Goal: Information Seeking & Learning: Learn about a topic

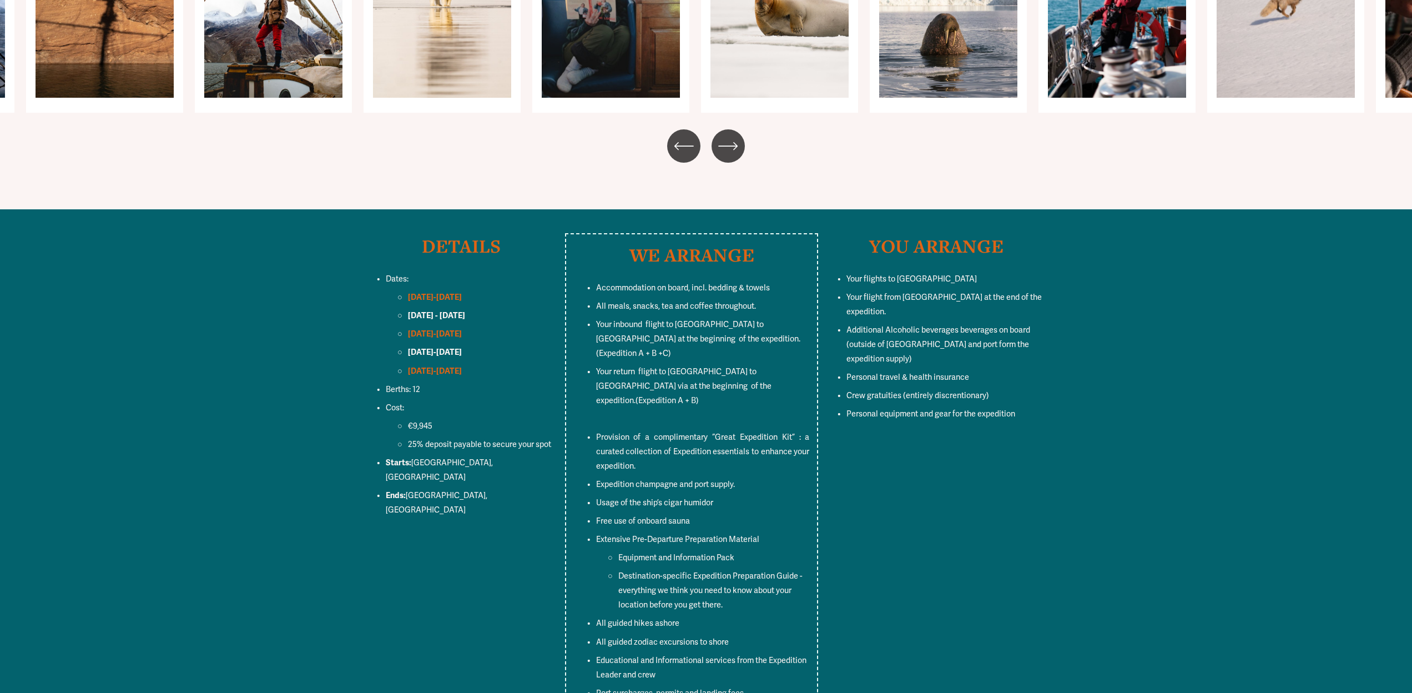
scroll to position [5005, 0]
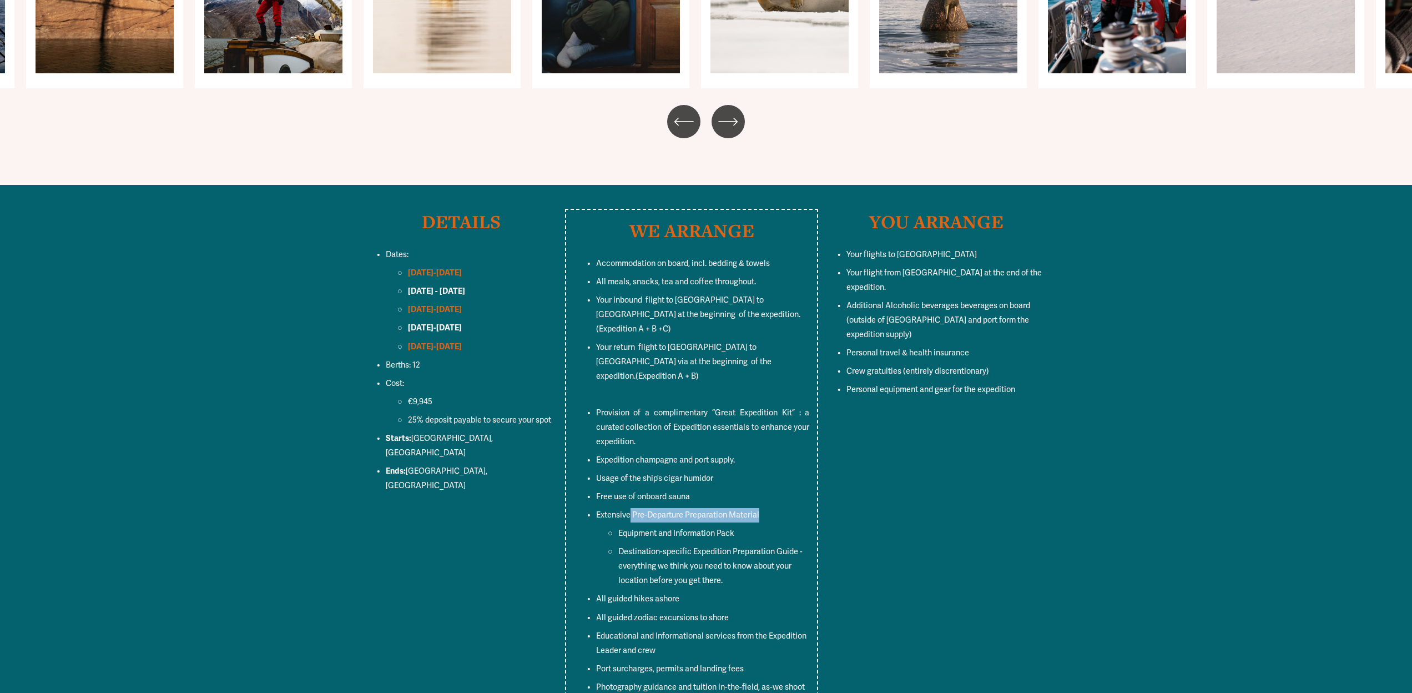
drag, startPoint x: 629, startPoint y: 411, endPoint x: 771, endPoint y: 410, distance: 142.1
click at [771, 508] on p "Extensive Pre-Departure Preparation Material" at bounding box center [703, 515] width 214 height 14
click at [781, 387] on ul "Accommodation on board, incl. bedding & towels All meals, snacks, tea and coffe…" at bounding box center [692, 493] width 236 height 475
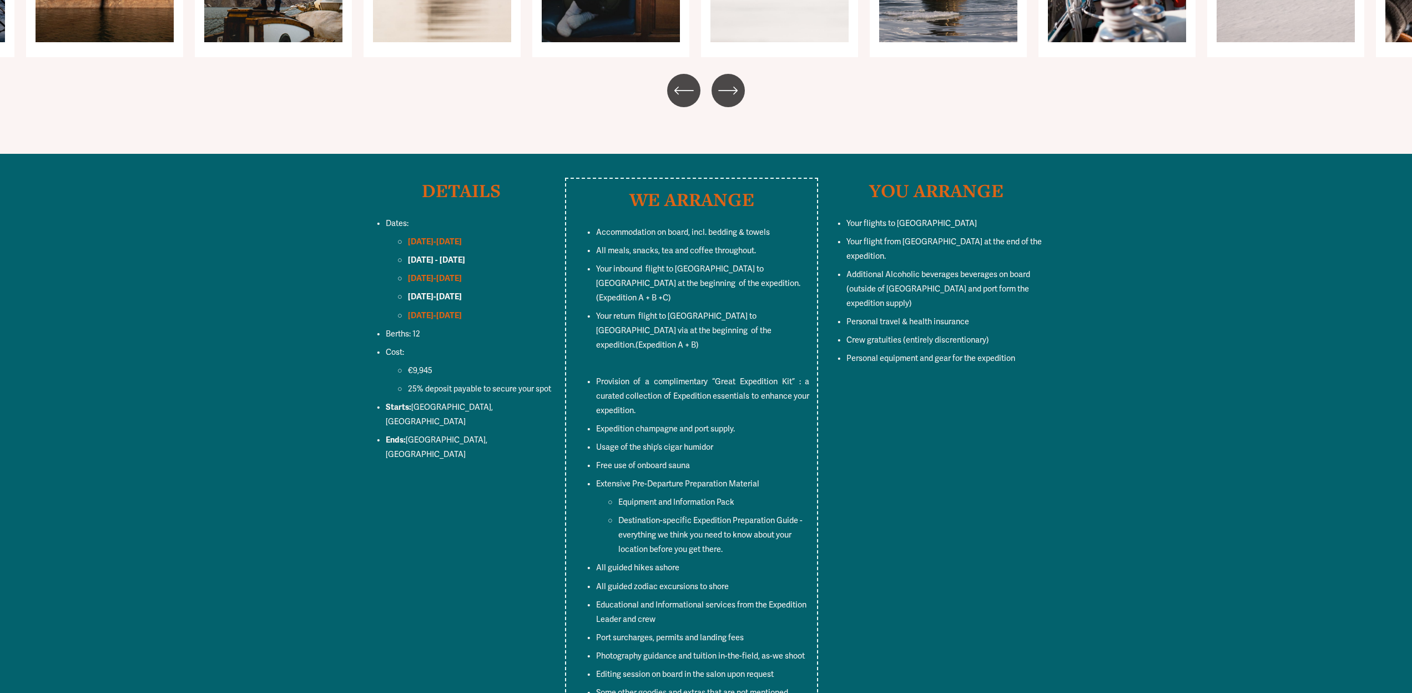
scroll to position [5051, 0]
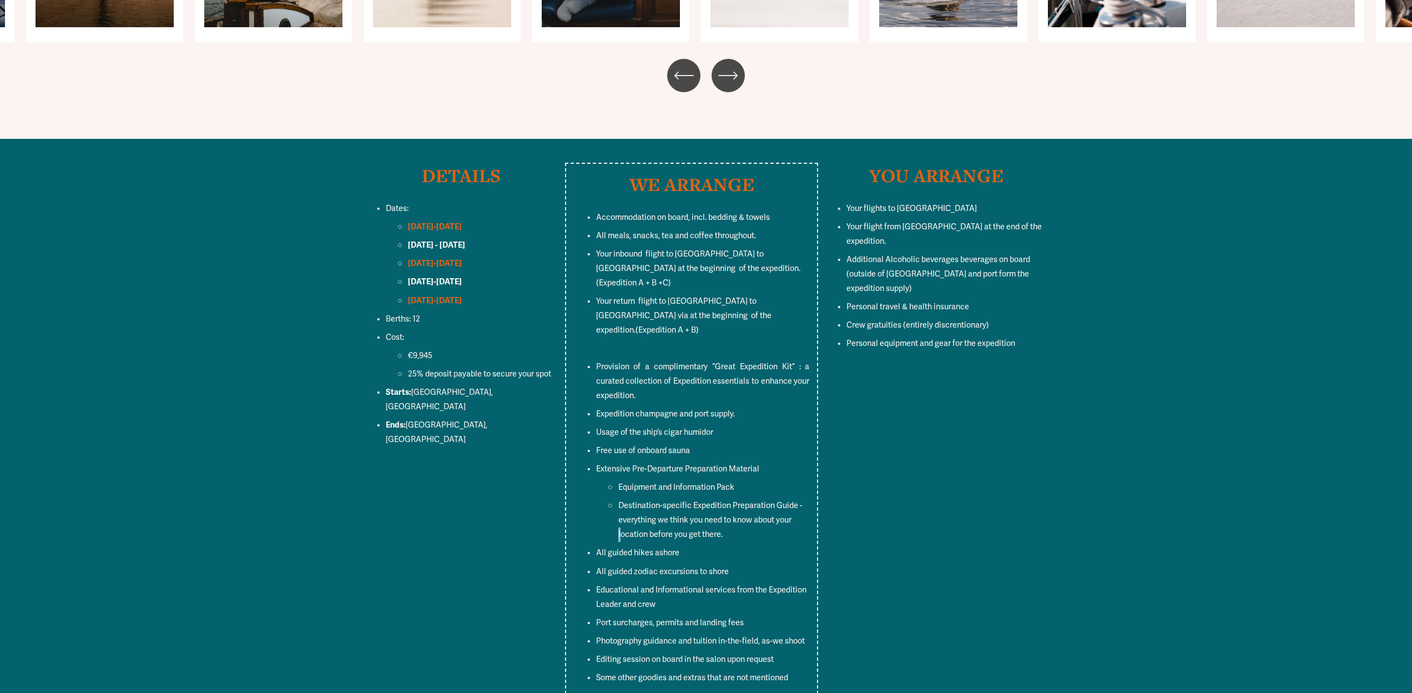
drag, startPoint x: 648, startPoint y: 431, endPoint x: 839, endPoint y: 420, distance: 191.3
click at [839, 420] on div "WE ARRANGE Accommodation on board, incl. bedding & towels All meals, snacks, te…" at bounding box center [706, 439] width 1412 height 553
click at [673, 498] on p "Destination-specific Expedition Preparation Guide - everything we think you nee…" at bounding box center [713, 519] width 191 height 43
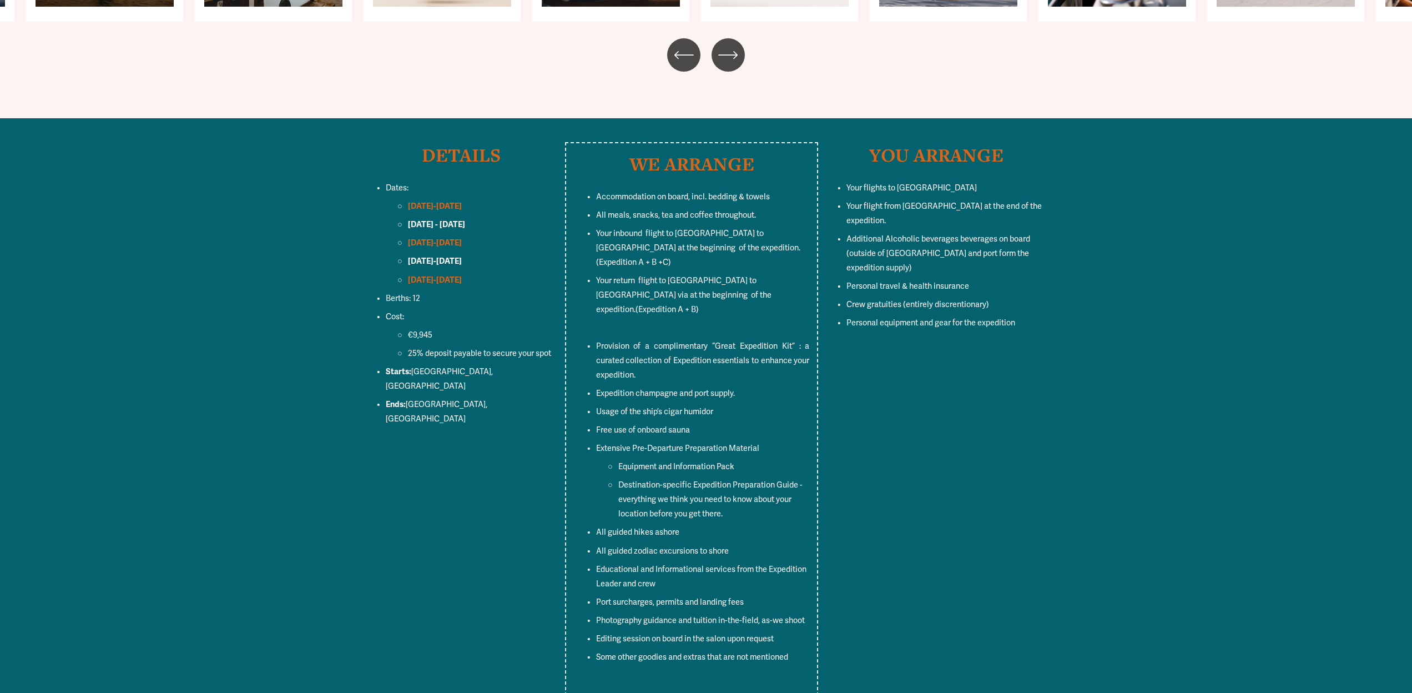
scroll to position [5090, 0]
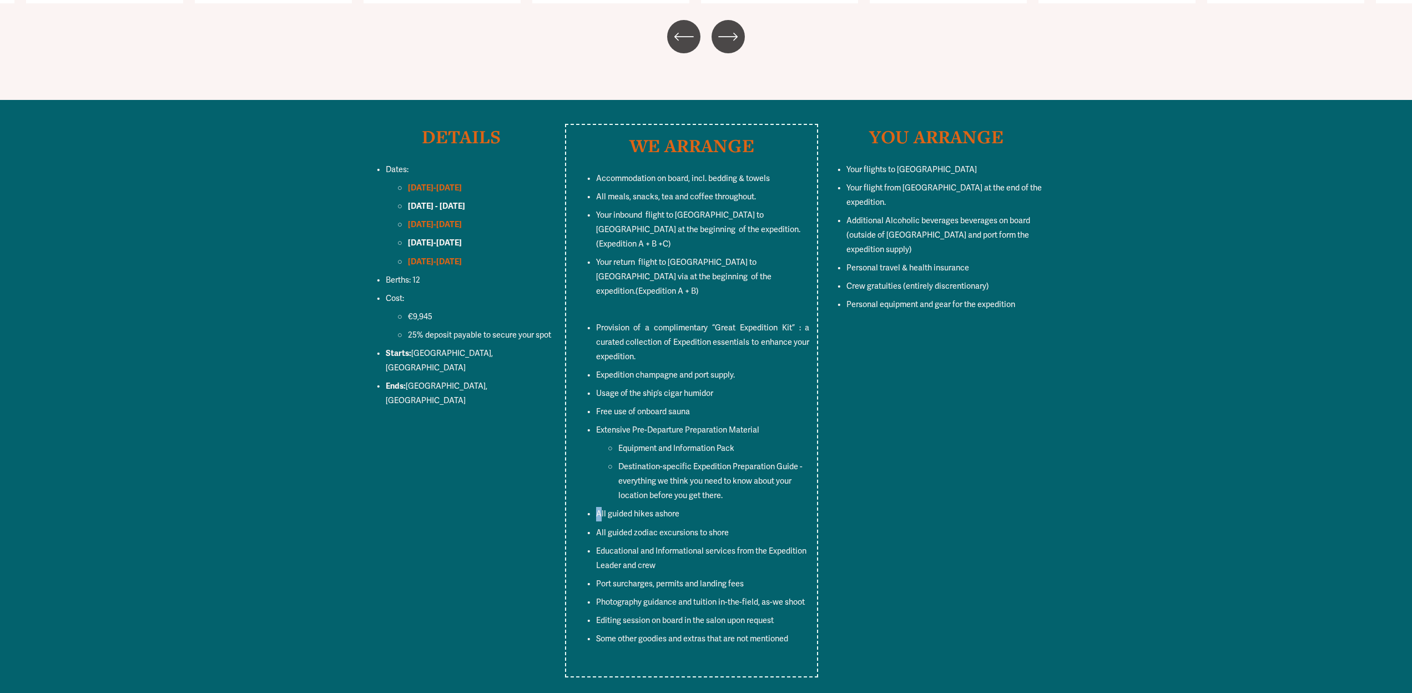
drag, startPoint x: 816, startPoint y: 401, endPoint x: 830, endPoint y: 401, distance: 13.3
click at [828, 401] on div "WE ARRANGE Accommodation on board, incl. bedding & towels All meals, snacks, te…" at bounding box center [706, 400] width 1412 height 553
drag, startPoint x: 624, startPoint y: 427, endPoint x: 837, endPoint y: 430, distance: 212.6
click at [837, 430] on div "WE ARRANGE Accommodation on board, incl. bedding & towels All meals, snacks, te…" at bounding box center [706, 400] width 1412 height 553
click at [779, 507] on p "All guided hikes ashore" at bounding box center [703, 514] width 214 height 14
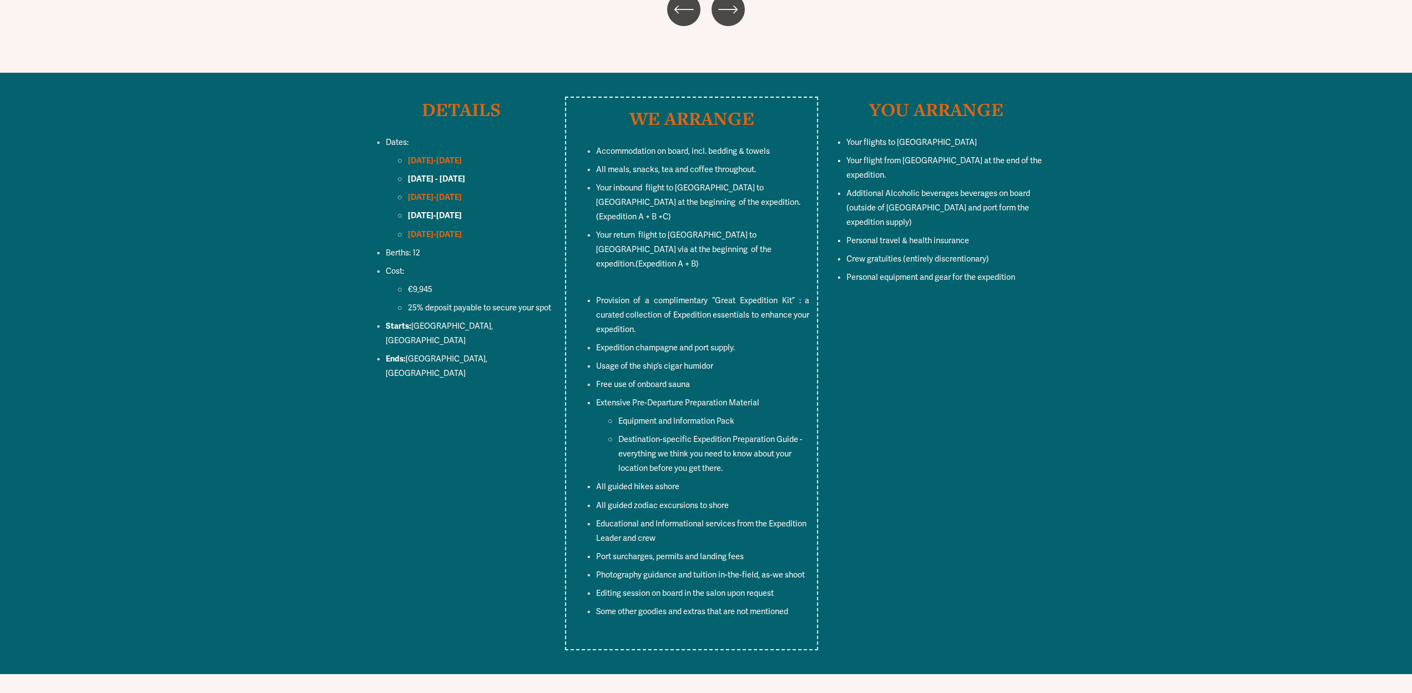
scroll to position [5119, 0]
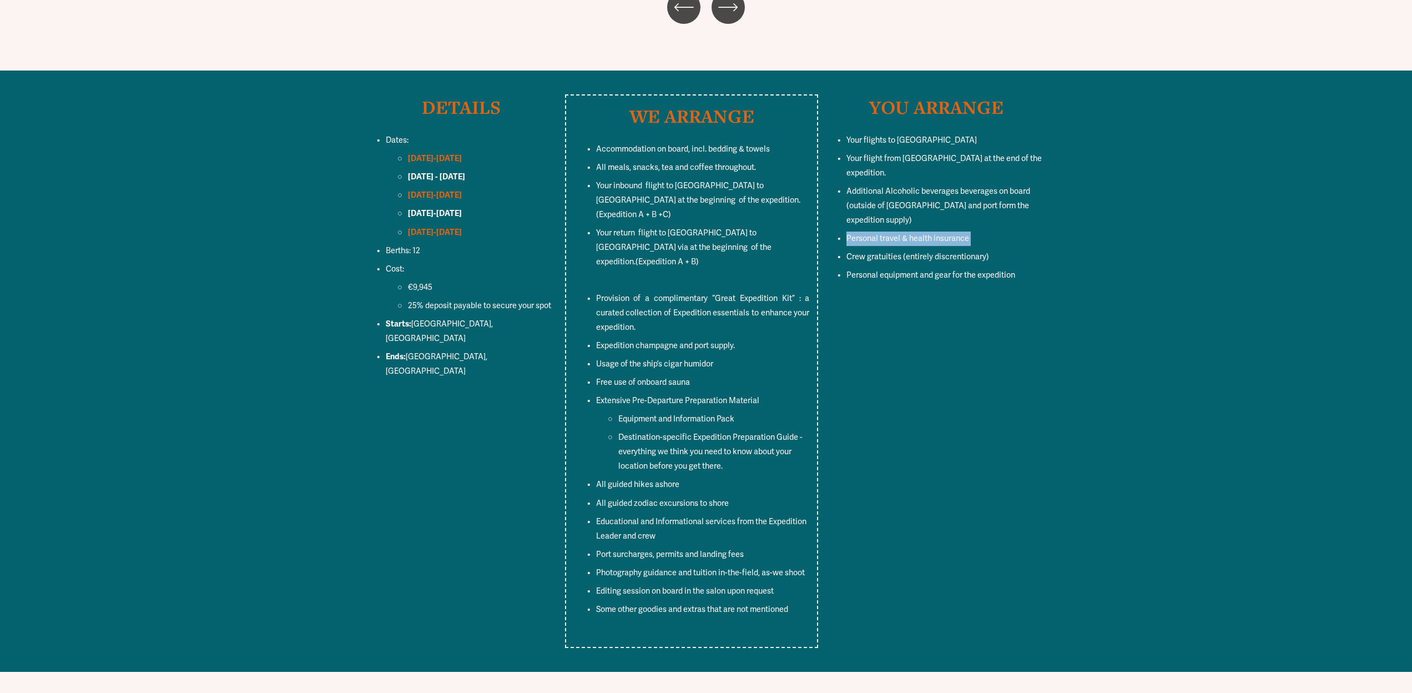
drag, startPoint x: 846, startPoint y: 158, endPoint x: 999, endPoint y: 169, distance: 152.5
click at [1017, 167] on ul "Your flights to [GEOGRAPHIC_DATA] Your flight from [GEOGRAPHIC_DATA] at the end…" at bounding box center [936, 207] width 224 height 149
drag, startPoint x: 898, startPoint y: 176, endPoint x: 1036, endPoint y: 172, distance: 138.3
click at [1036, 250] on p "Crew gratuities (entirely discrentionary)" at bounding box center [947, 257] width 202 height 14
click at [900, 270] on span "Personal equipment and gear for the expedition" at bounding box center [930, 274] width 169 height 9
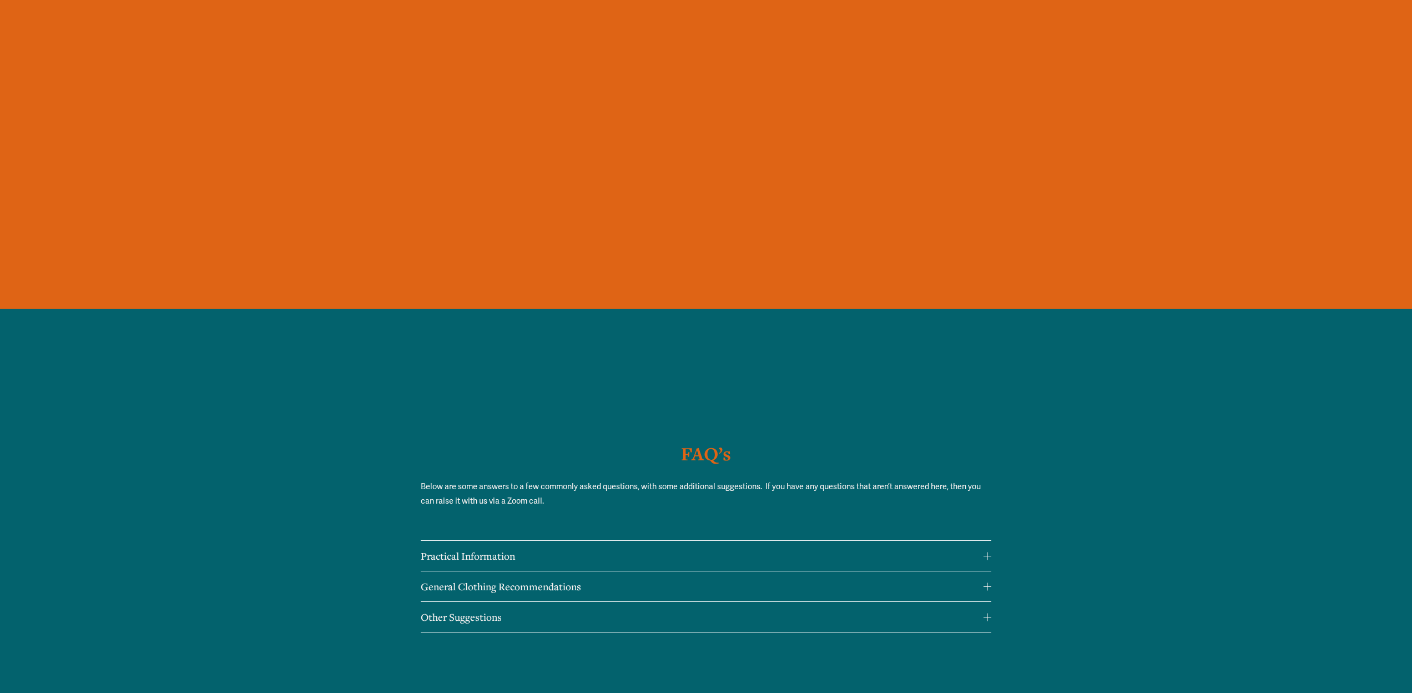
scroll to position [8533, 0]
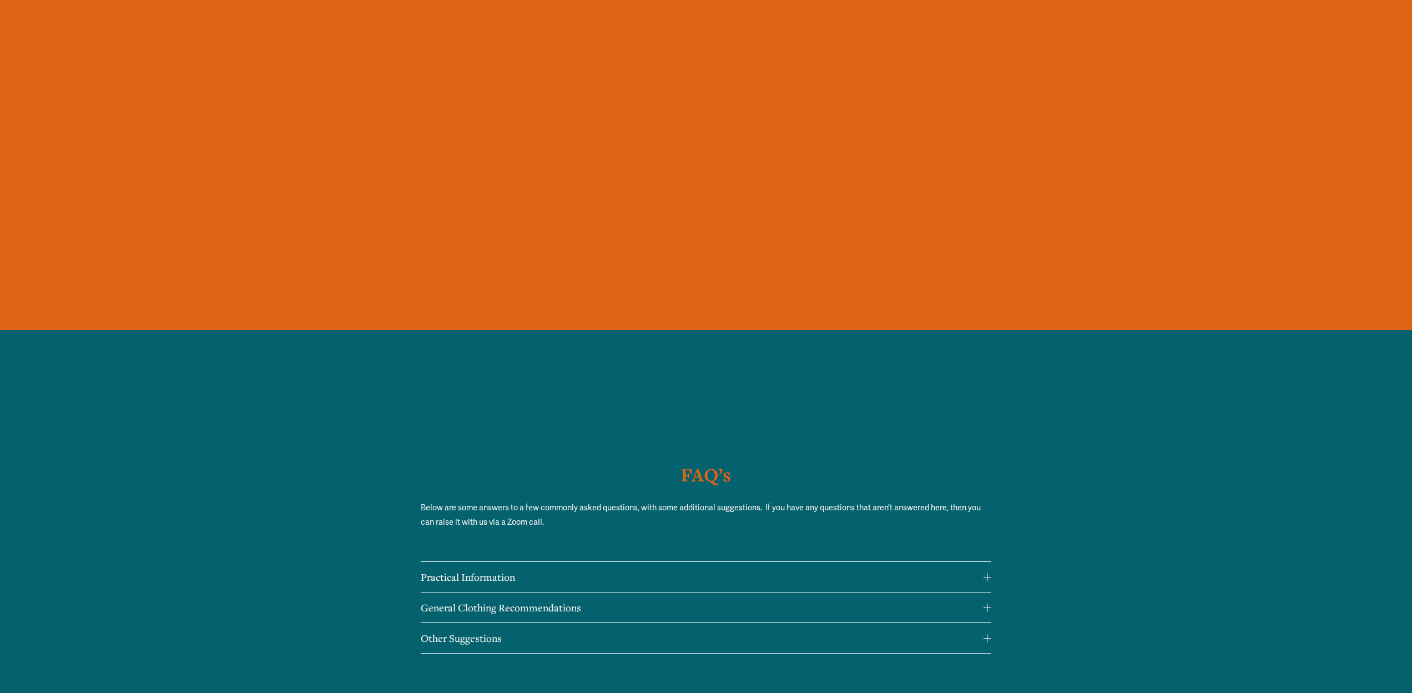
click at [984, 573] on div at bounding box center [988, 577] width 8 height 8
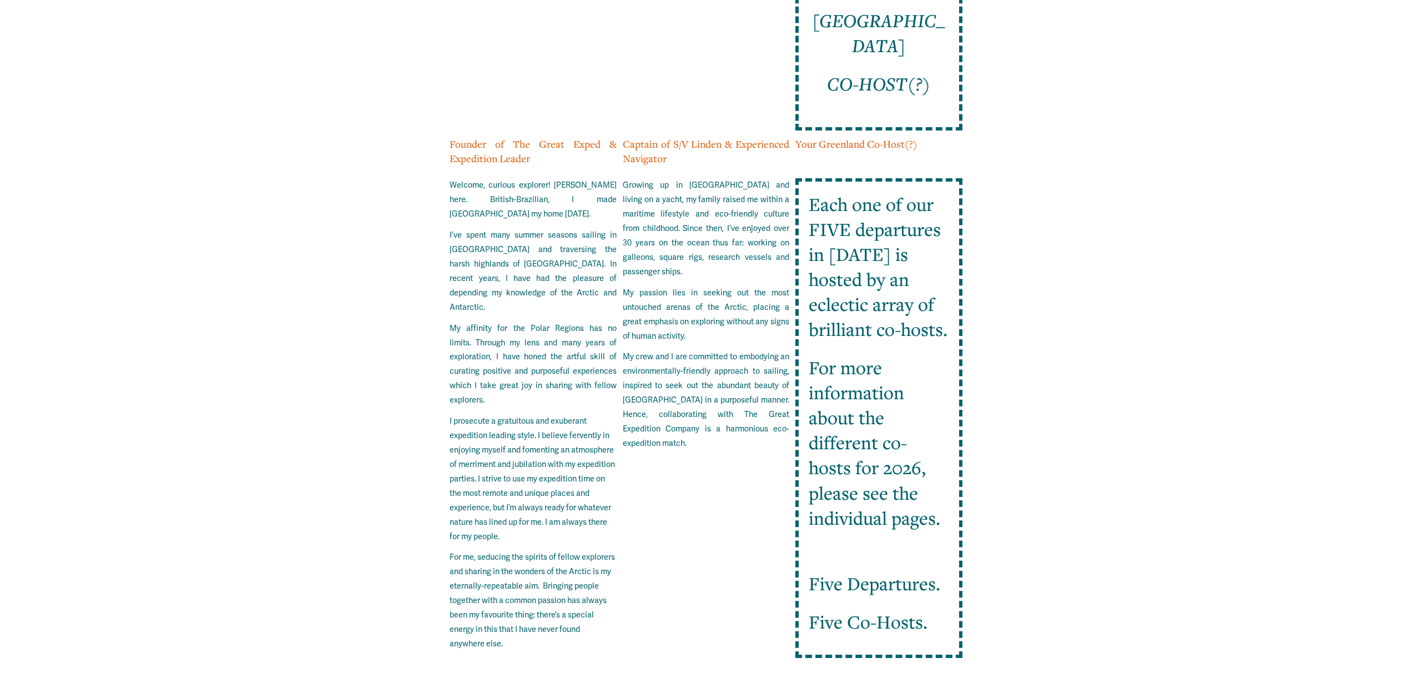
scroll to position [2920, 0]
